Goal: Check status: Check status

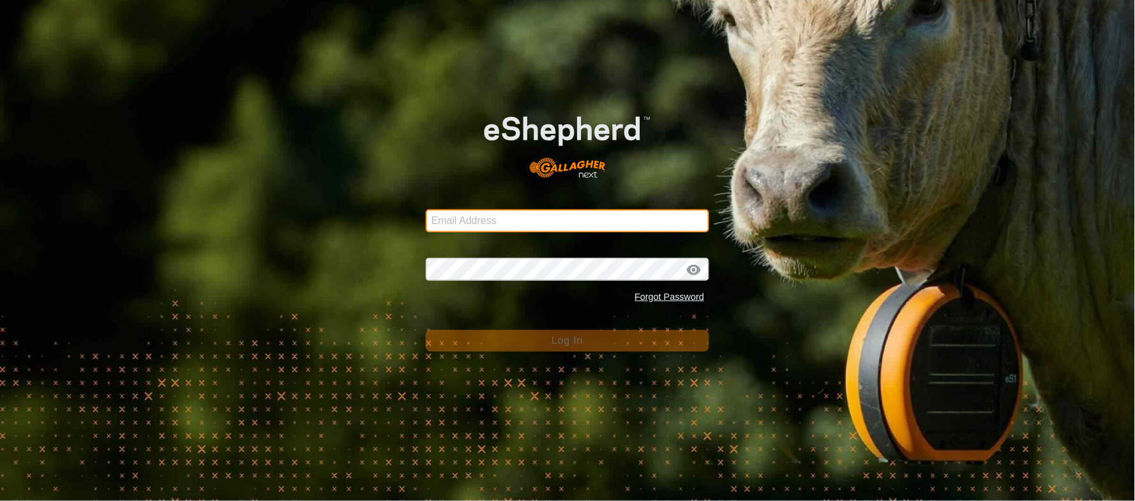
click at [482, 222] on input "Email Address" at bounding box center [568, 220] width 284 height 23
type input "[EMAIL_ADDRESS][PERSON_NAME][DOMAIN_NAME]"
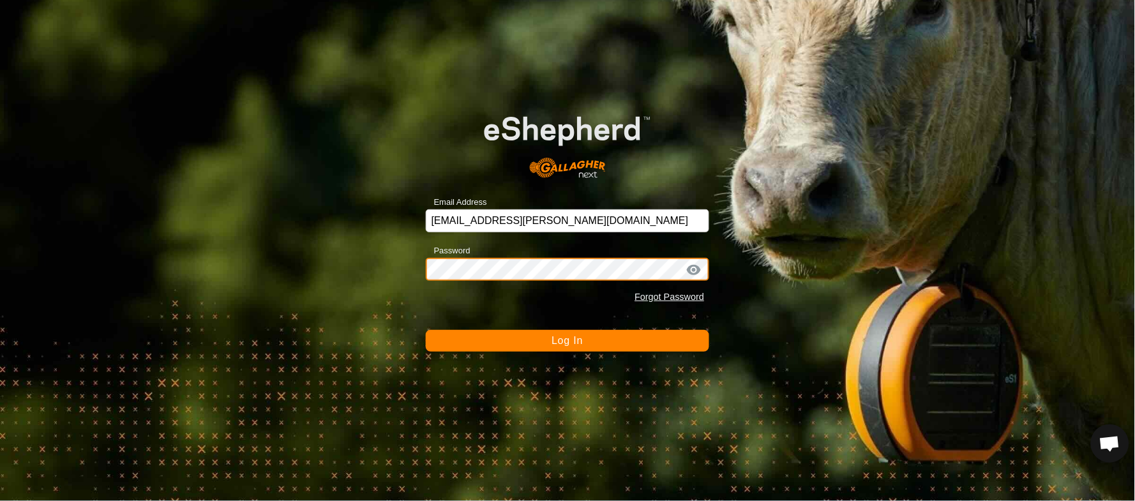
click at [426, 330] on button "Log In" at bounding box center [568, 341] width 284 height 22
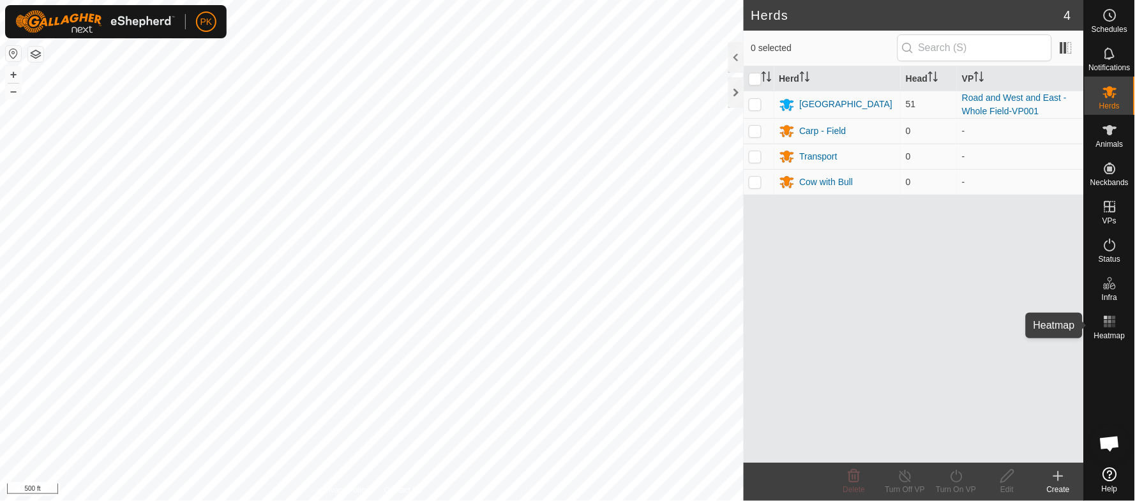
click at [1119, 317] on es-heatmap-svg-icon at bounding box center [1110, 322] width 23 height 20
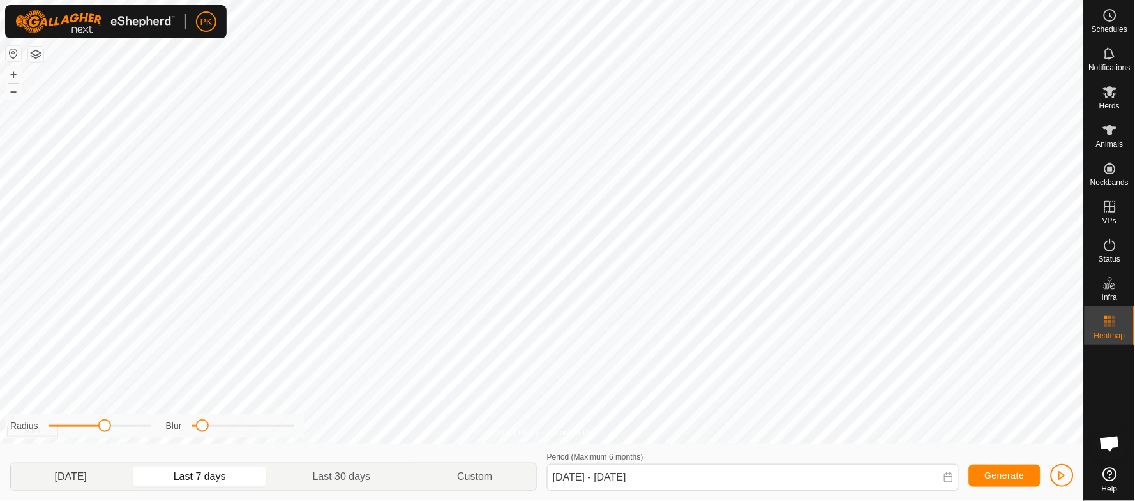
click at [82, 469] on p-togglebutton "[DATE]" at bounding box center [70, 477] width 119 height 27
type input "[DATE] - [DATE]"
